Goal: Communication & Community: Answer question/provide support

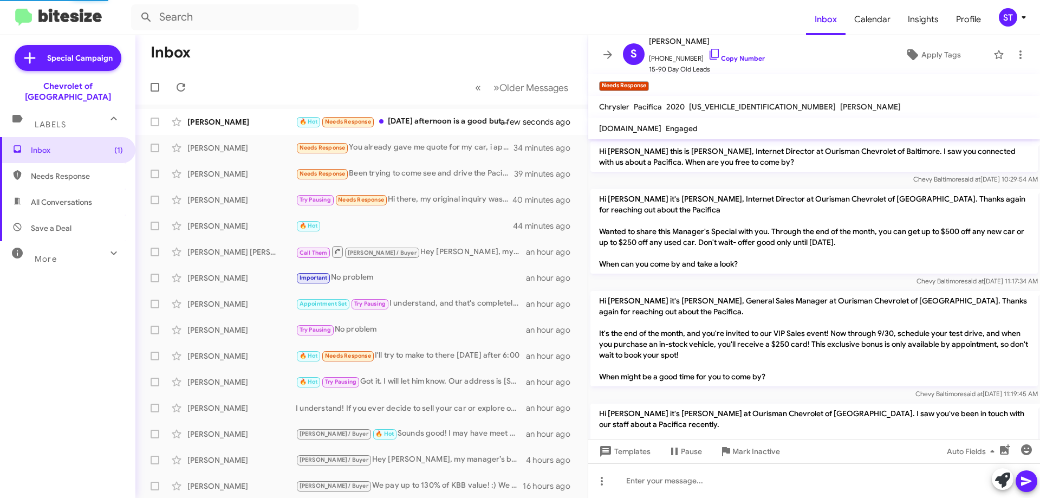
scroll to position [82, 0]
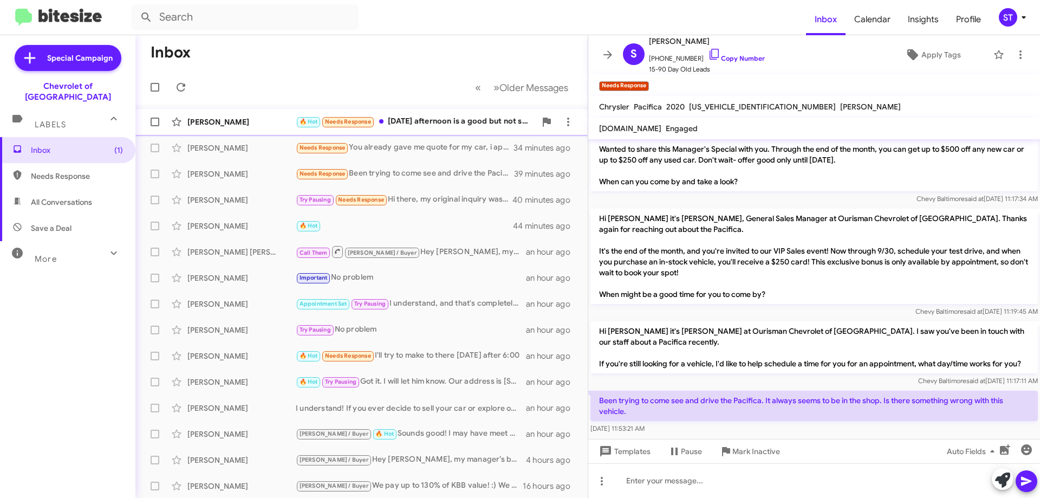
click at [420, 118] on div "🔥 Hot Needs Response Saturday afternoon is a good but not sure exactly what tim…" at bounding box center [416, 121] width 240 height 12
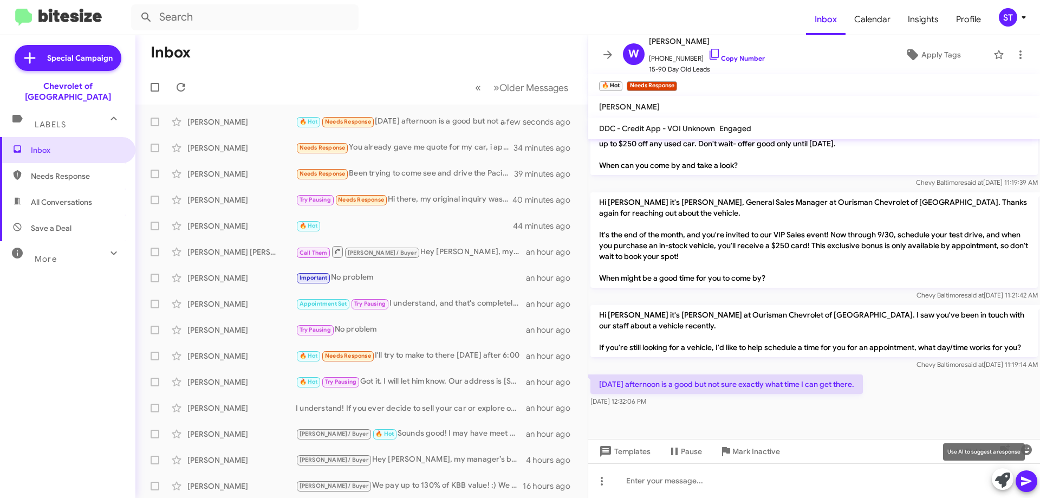
click at [995, 480] on button at bounding box center [1003, 479] width 22 height 22
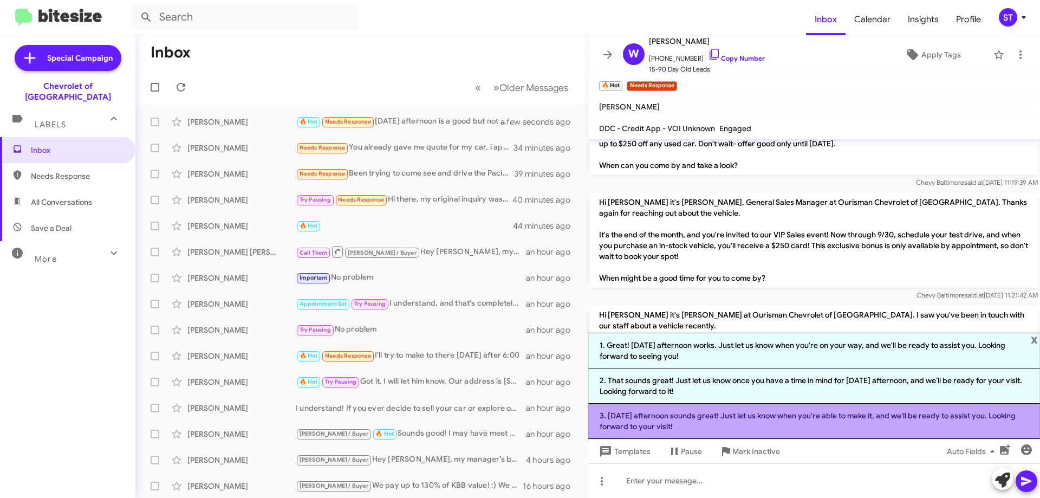
click at [724, 425] on li "3. Saturday afternoon sounds great! Just let us know when you're able to make i…" at bounding box center [814, 421] width 452 height 35
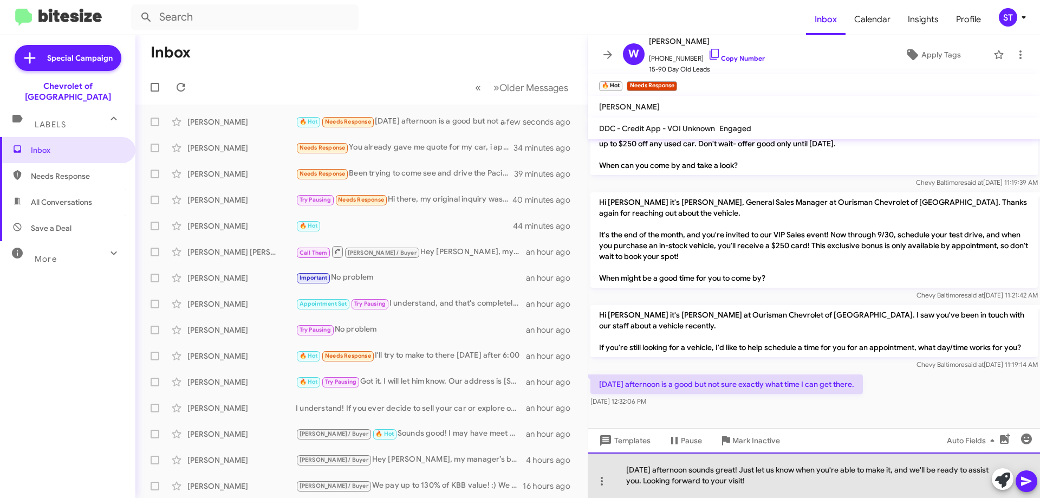
drag, startPoint x: 807, startPoint y: 478, endPoint x: 664, endPoint y: 488, distance: 142.8
click at [664, 488] on div "Saturday afternoon sounds great! Just let us know when you're able to make it, …" at bounding box center [814, 475] width 452 height 46
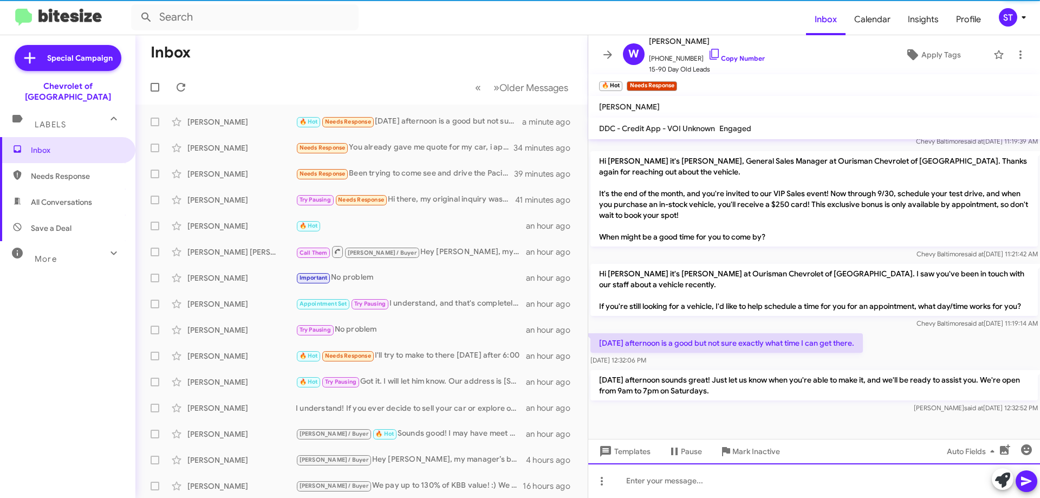
scroll to position [543, 0]
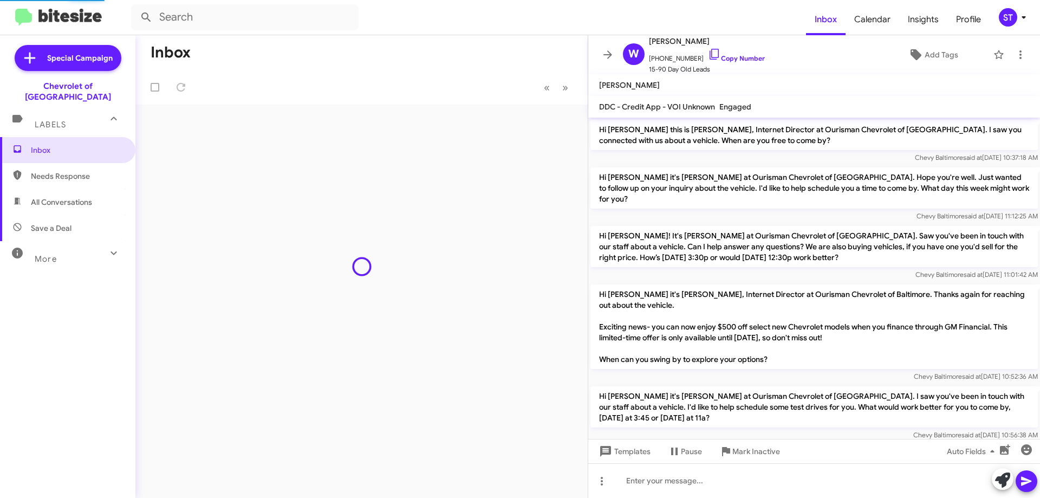
scroll to position [522, 0]
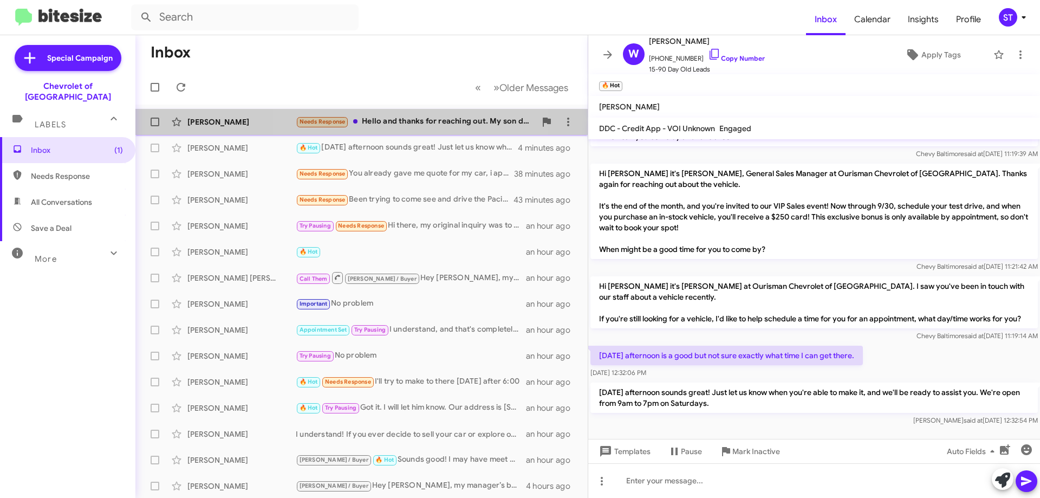
click at [416, 124] on div "Needs Response Hello and thanks for reaching out. My son decided to go a differ…" at bounding box center [416, 121] width 240 height 12
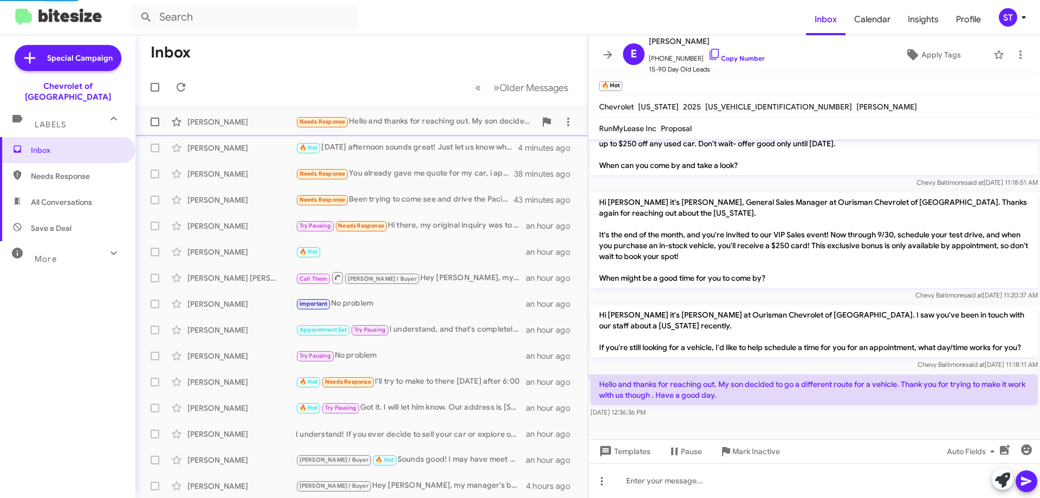
scroll to position [216, 0]
click at [1002, 478] on icon at bounding box center [1002, 480] width 15 height 15
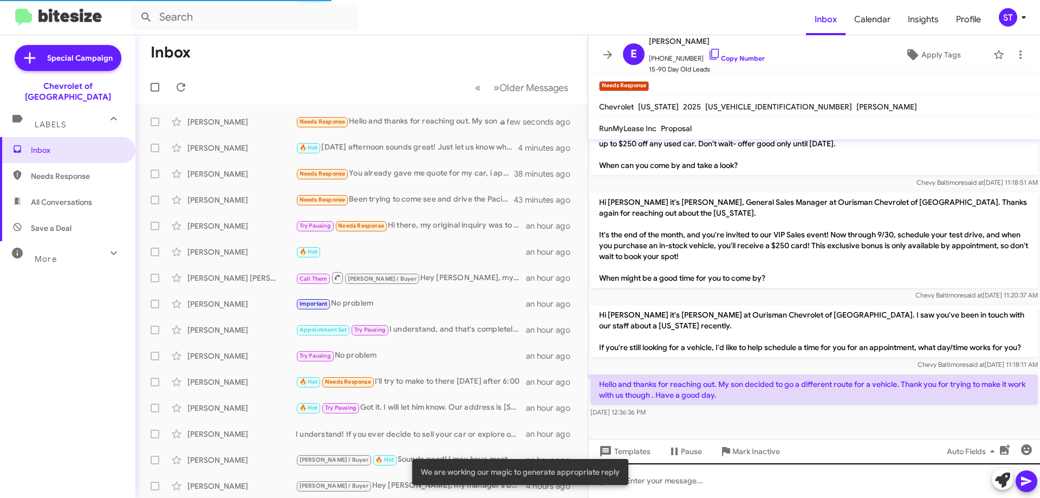
scroll to position [322, 0]
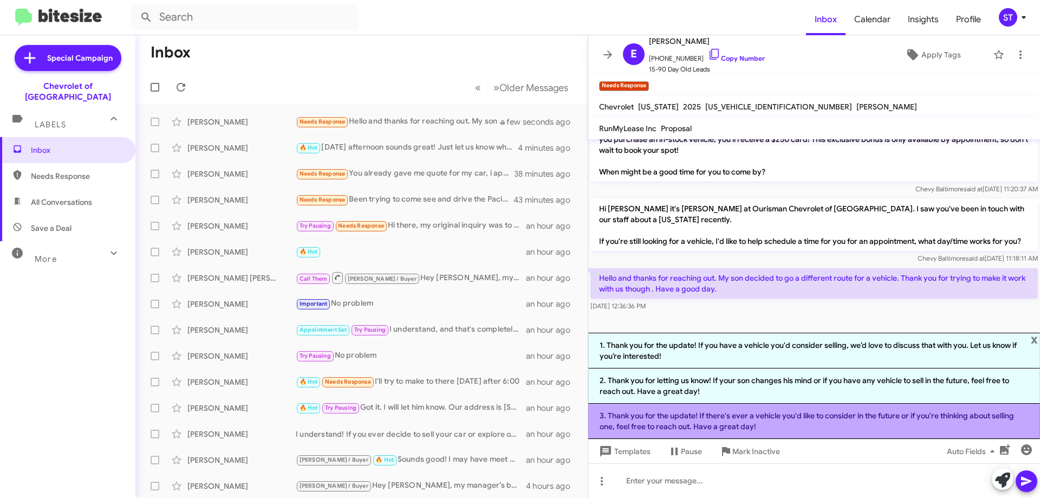
click at [726, 420] on li "3. Thank you for the update! If there's ever a vehicle you'd like to consider i…" at bounding box center [814, 421] width 452 height 35
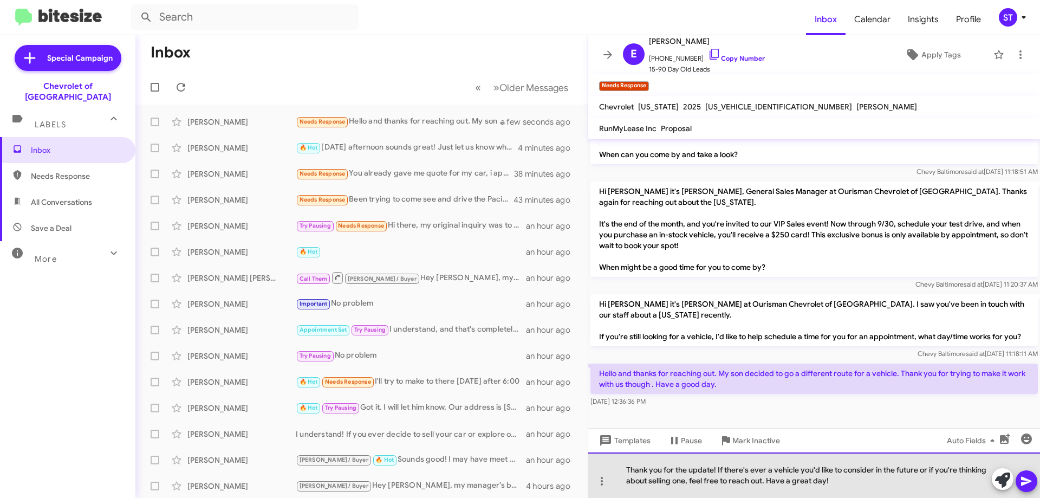
click at [859, 487] on div "Thank you for the update! If there's ever a vehicle you'd like to consider in t…" at bounding box center [814, 475] width 452 height 46
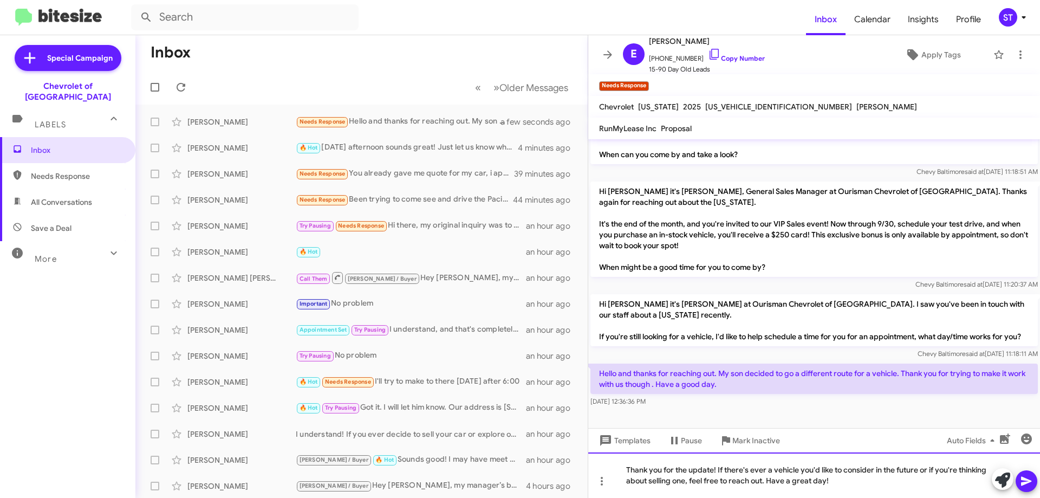
click at [855, 482] on div "Thank you for the update! If there's ever a vehicle you'd like to consider in t…" at bounding box center [814, 475] width 452 height 46
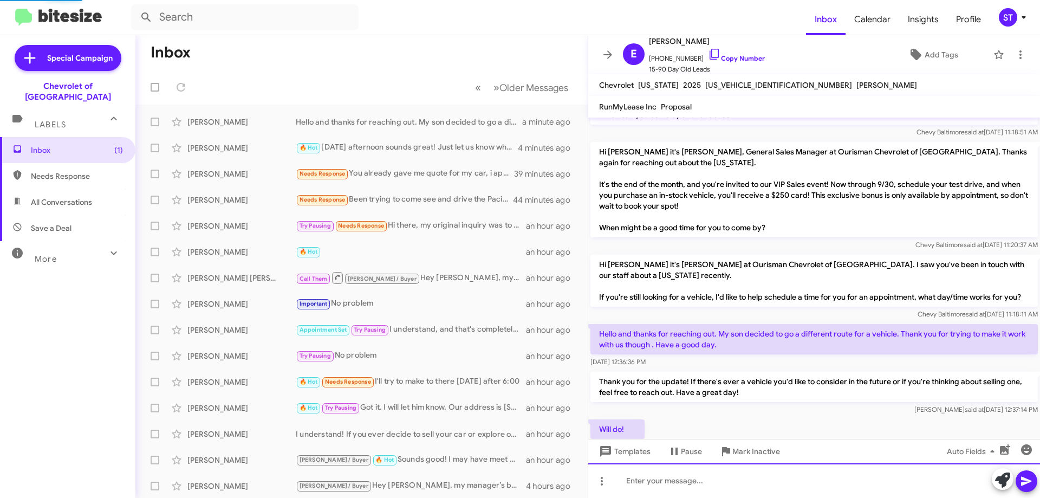
scroll to position [284, 0]
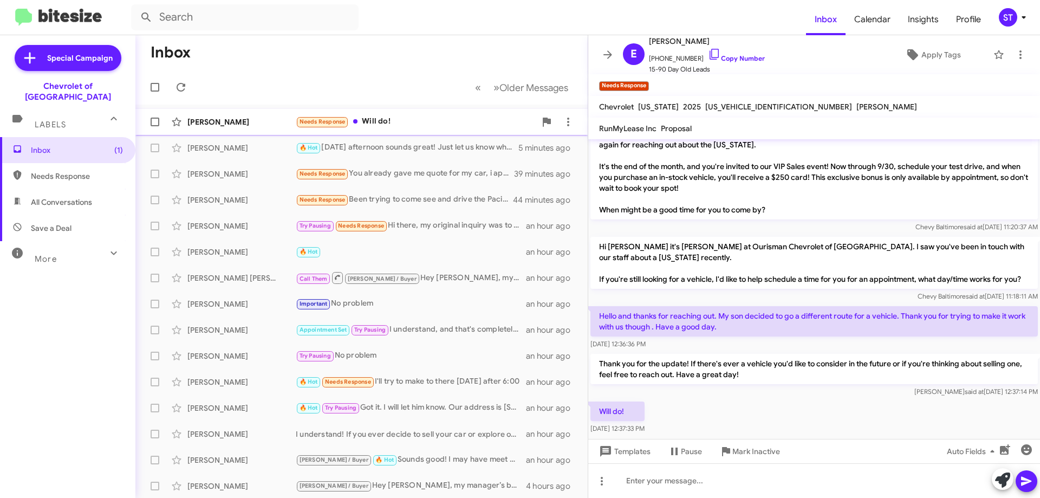
click at [407, 127] on div "Needs Response Will do!" at bounding box center [416, 121] width 240 height 12
click at [297, 70] on mat-toolbar-row "« Previous » Next Older Messages" at bounding box center [361, 87] width 452 height 35
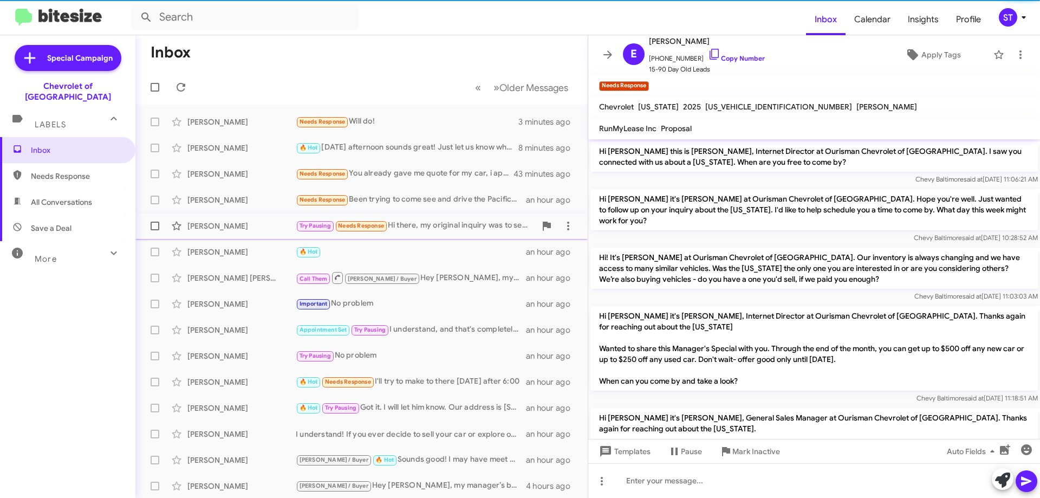
scroll to position [306, 0]
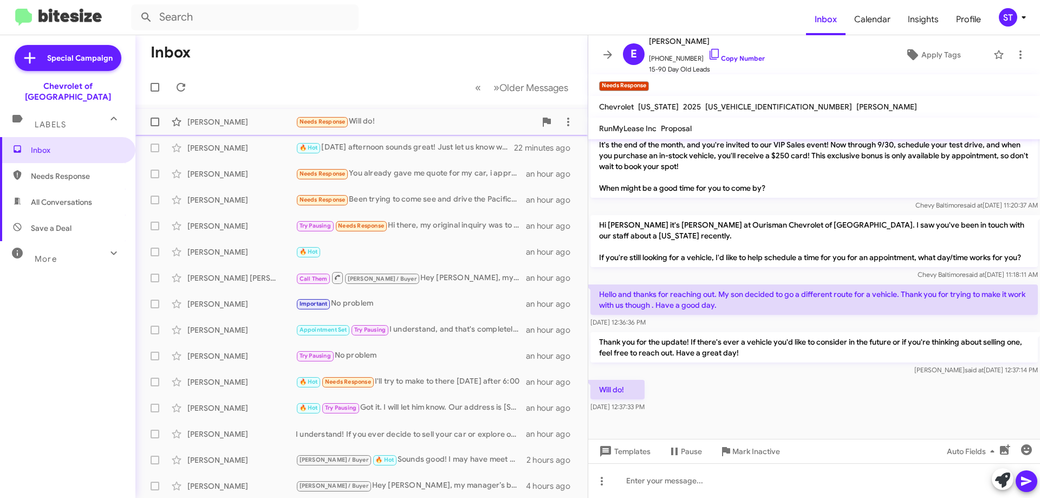
drag, startPoint x: 387, startPoint y: 116, endPoint x: 443, endPoint y: 116, distance: 55.8
click at [389, 116] on div "Needs Response Will do!" at bounding box center [416, 121] width 240 height 12
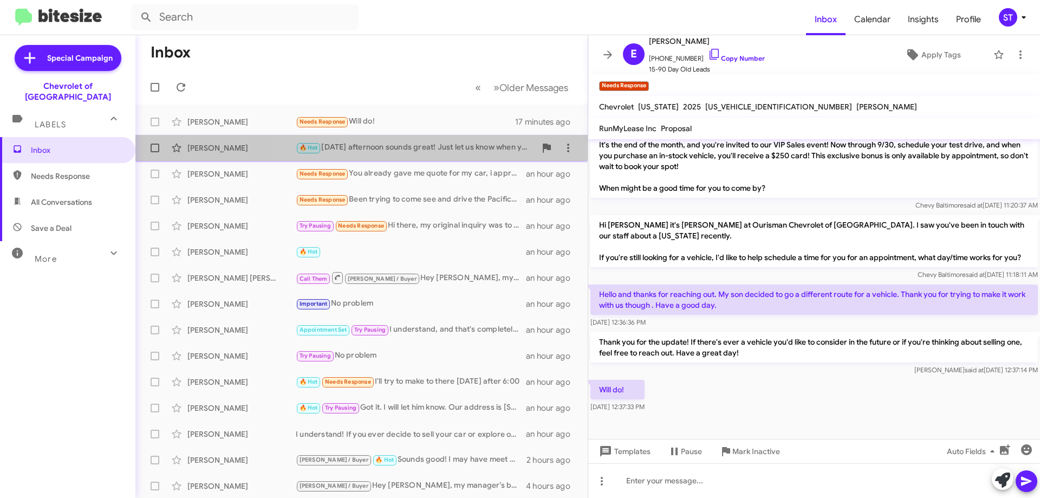
click at [435, 136] on span "William Anderson 🔥 Hot Saturday afternoon sounds great! Just let us know when y…" at bounding box center [361, 148] width 452 height 26
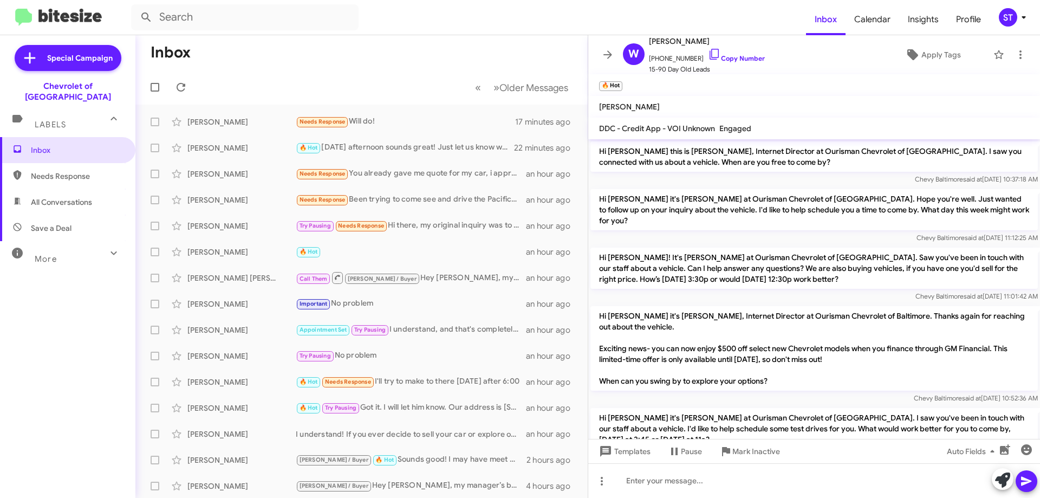
click at [396, 61] on mat-toolbar-row "Inbox" at bounding box center [361, 52] width 452 height 35
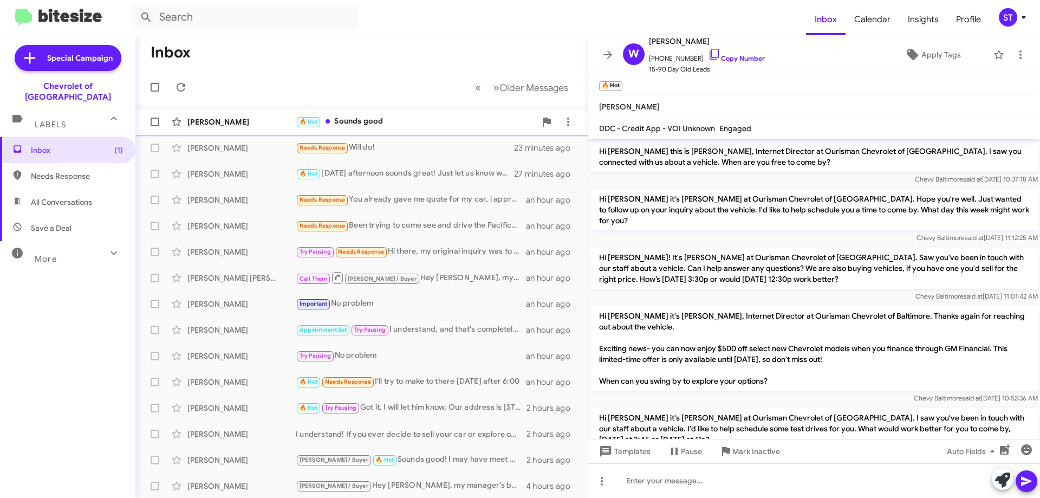
click at [392, 115] on div "🔥 Hot Sounds good" at bounding box center [416, 121] width 240 height 12
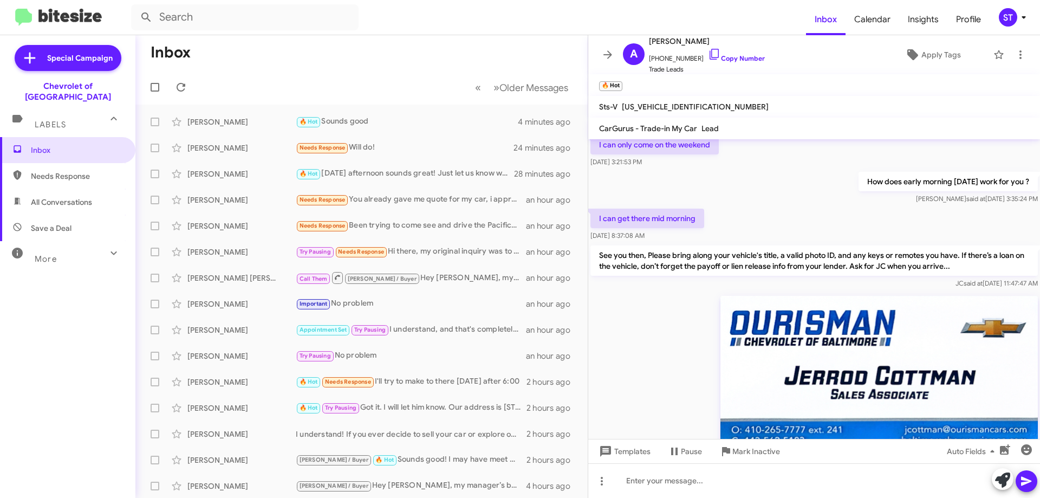
scroll to position [253, 0]
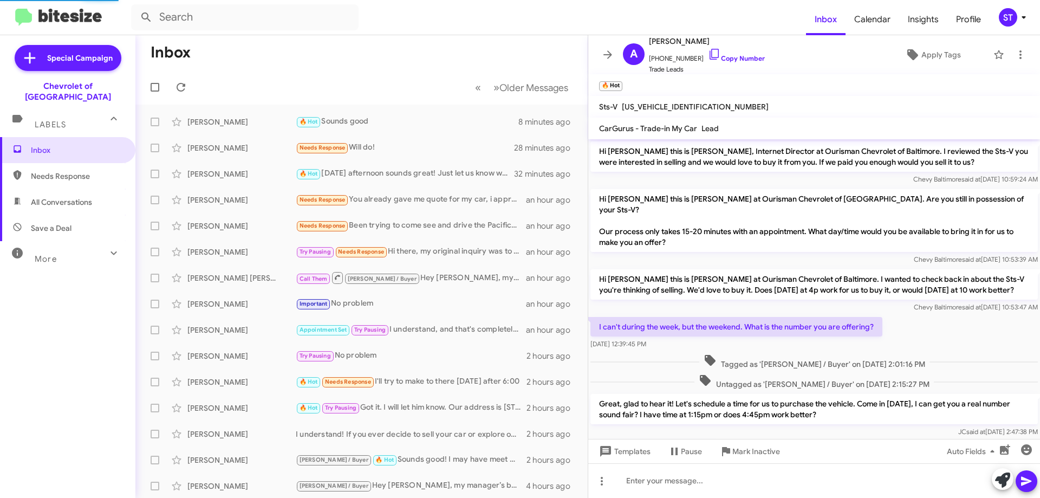
scroll to position [393, 0]
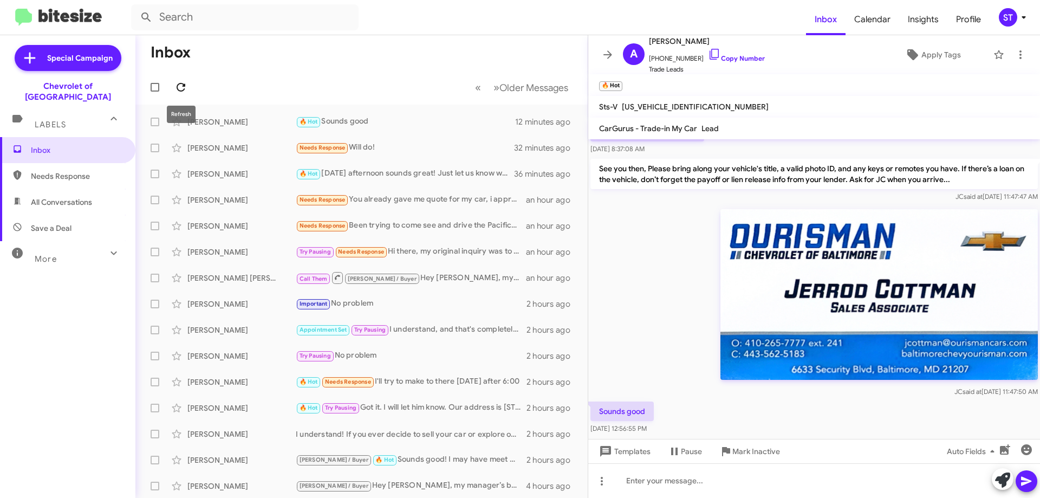
click at [178, 84] on icon at bounding box center [180, 87] width 13 height 13
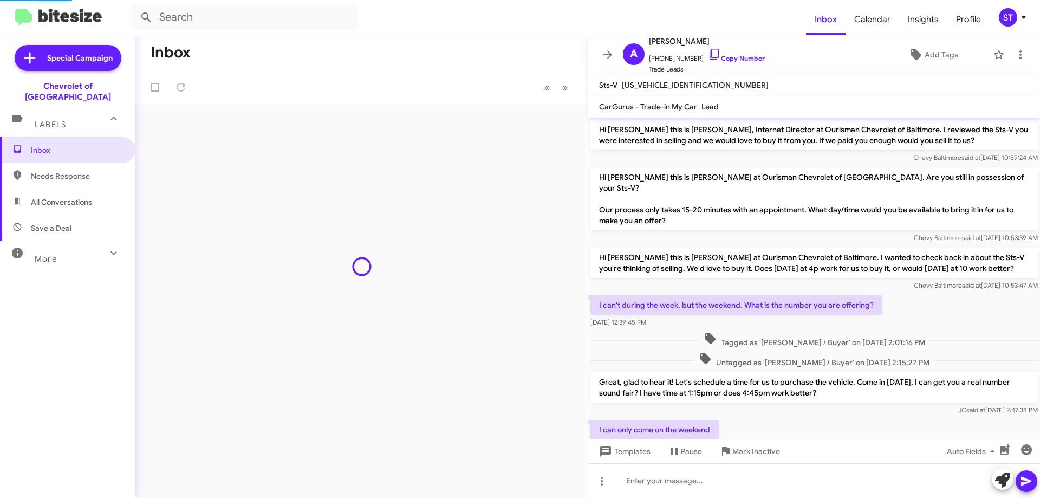
scroll to position [393, 0]
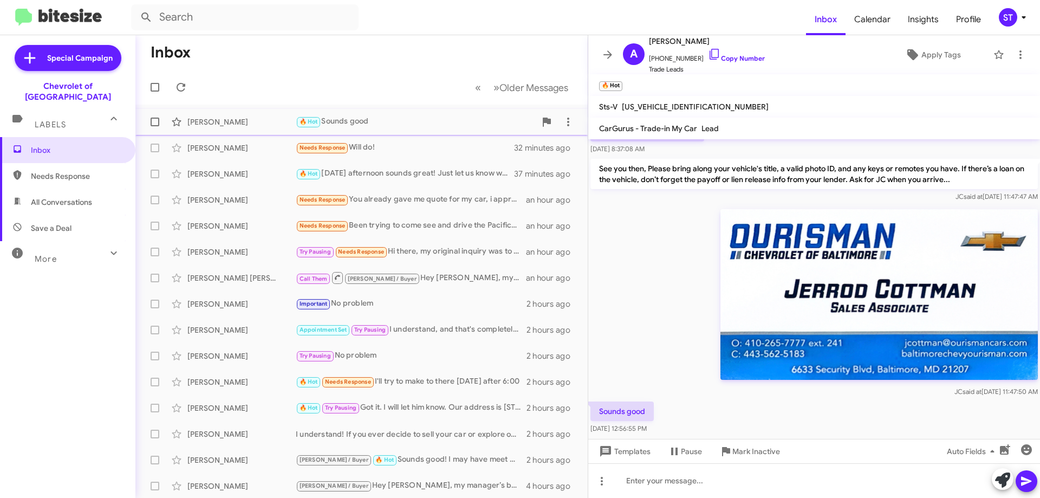
drag, startPoint x: 230, startPoint y: 124, endPoint x: 247, endPoint y: 154, distance: 34.2
click at [230, 125] on div "[PERSON_NAME]" at bounding box center [241, 122] width 108 height 11
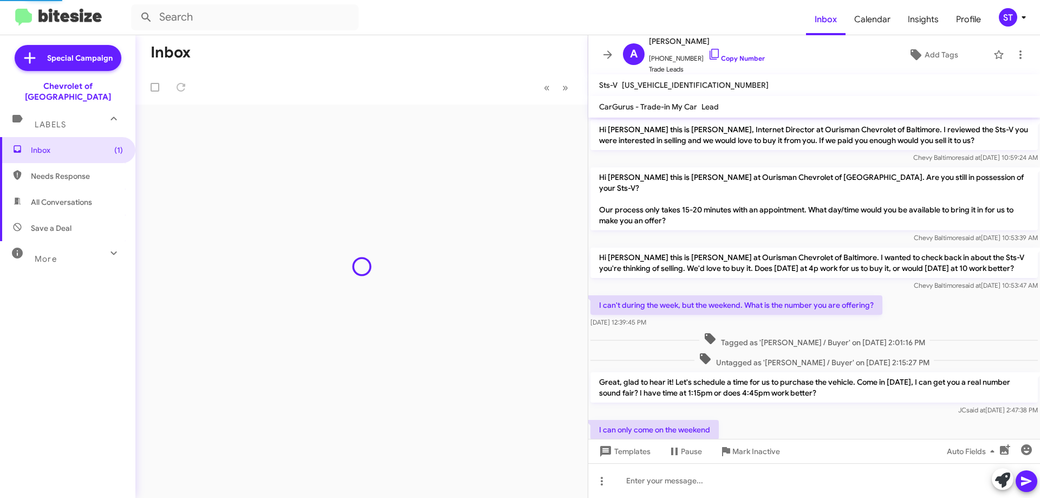
scroll to position [393, 0]
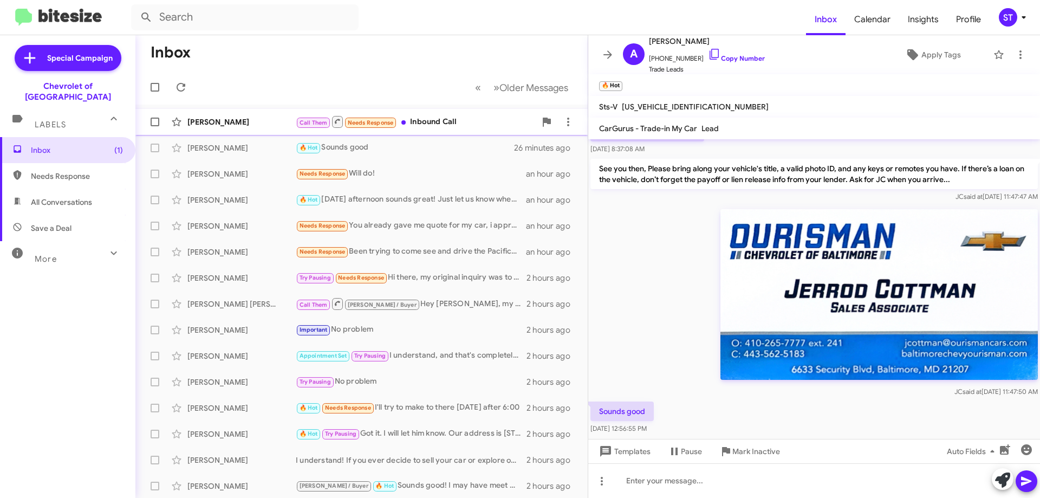
click at [437, 120] on div "Call Them Needs Response Inbound Call" at bounding box center [416, 122] width 240 height 14
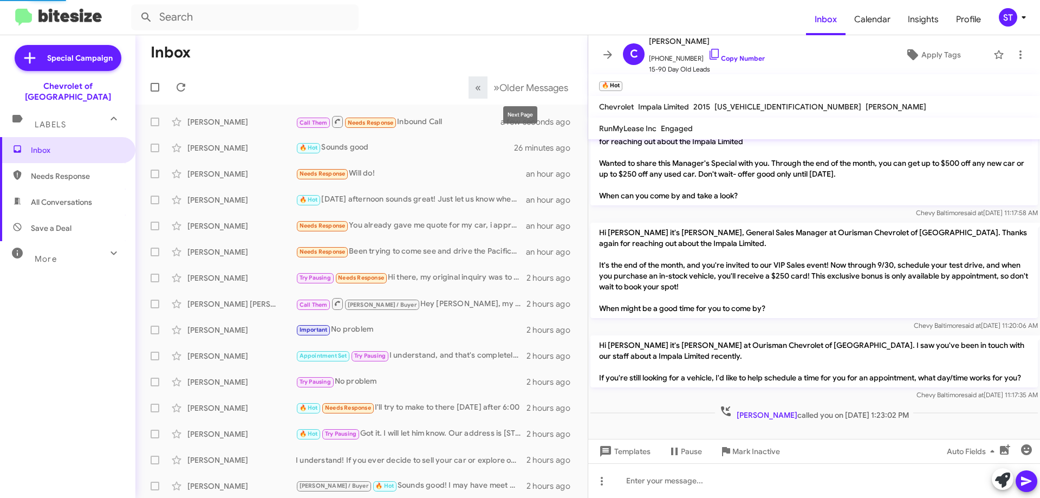
scroll to position [127, 0]
